Goal: Task Accomplishment & Management: Use online tool/utility

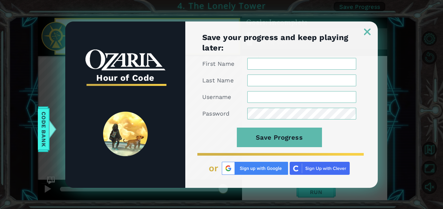
click at [363, 31] on div at bounding box center [281, 29] width 193 height 14
click at [364, 30] on div at bounding box center [281, 29] width 193 height 14
click at [367, 27] on link at bounding box center [367, 27] width 21 height 5
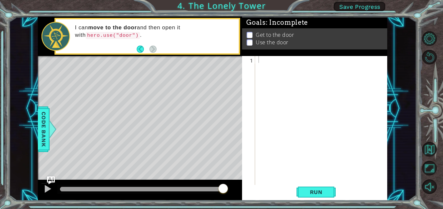
click at [56, 23] on div at bounding box center [55, 36] width 28 height 29
drag, startPoint x: 76, startPoint y: 36, endPoint x: 170, endPoint y: 37, distance: 94.0
click at [167, 37] on p "I can move to the door and then open it with hero.use("door") ." at bounding box center [154, 31] width 159 height 15
click at [279, 65] on div at bounding box center [323, 128] width 132 height 144
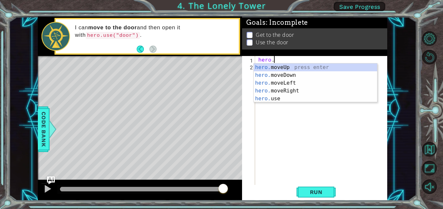
scroll to position [0, 1]
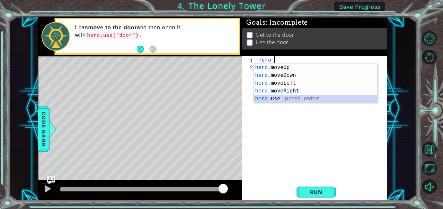
click at [269, 99] on div "hero. moveUp press enter hero. moveDown press enter hero. moveLeft press enter …" at bounding box center [315, 91] width 123 height 55
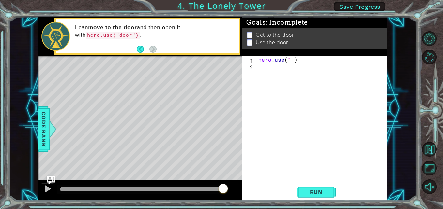
scroll to position [0, 2]
type textarea "hero.use("door")"
drag, startPoint x: 258, startPoint y: 61, endPoint x: 314, endPoint y: 63, distance: 55.8
click at [314, 63] on div "hero . use ( "door" )" at bounding box center [323, 128] width 132 height 144
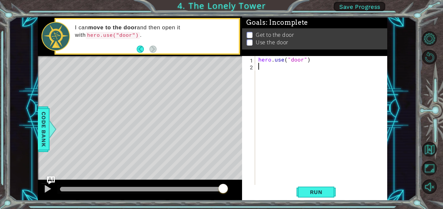
click at [277, 69] on div "hero . use ( "door" )" at bounding box center [323, 128] width 132 height 144
paste textarea "hero.use("door")"
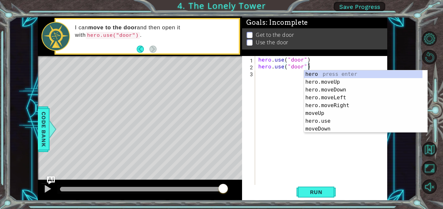
click at [312, 57] on div "hero . use ( "door" ) hero . use ( "door" )" at bounding box center [323, 128] width 132 height 144
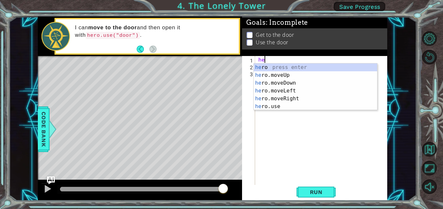
type textarea "h"
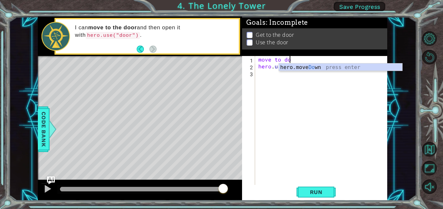
scroll to position [0, 2]
type textarea "move to door"
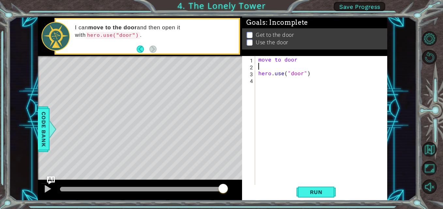
scroll to position [0, 0]
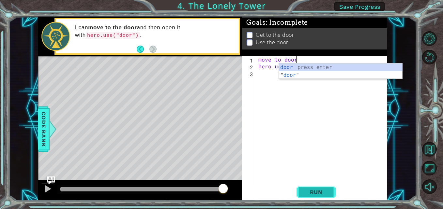
type textarea "move to door"
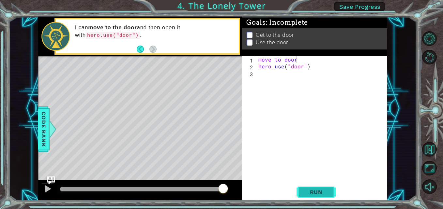
click at [308, 196] on button "Run" at bounding box center [316, 192] width 39 height 14
